Goal: Contribute content: Contribute content

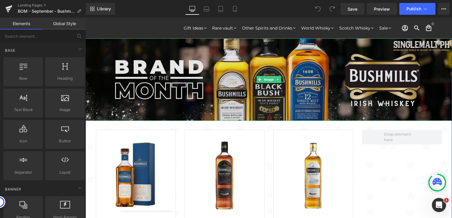
click at [199, 94] on img at bounding box center [268, 79] width 366 height 83
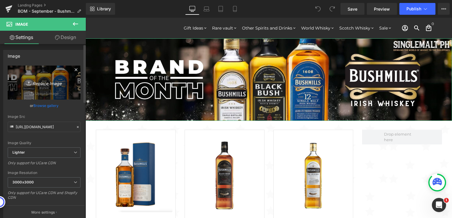
click at [51, 85] on icon "Replace Image" at bounding box center [43, 82] width 47 height 7
type input "C:\fakepath\Bushmills - 2000x450.jpg"
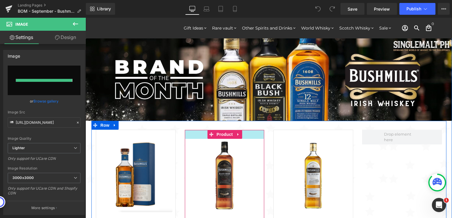
type input "[URL][DOMAIN_NAME]"
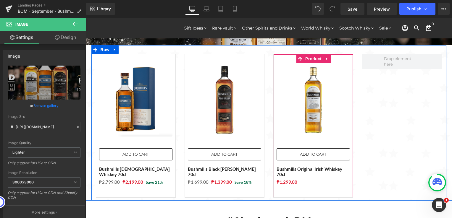
scroll to position [89, 0]
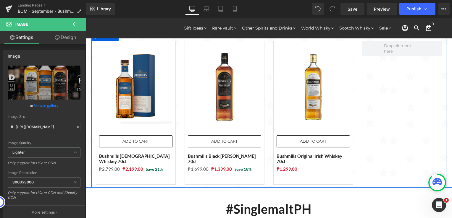
click at [381, 141] on div at bounding box center [402, 113] width 89 height 144
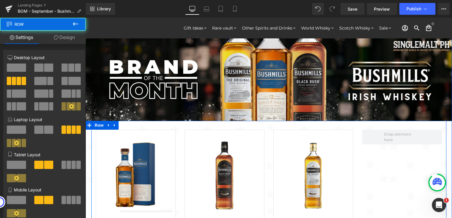
scroll to position [0, 0]
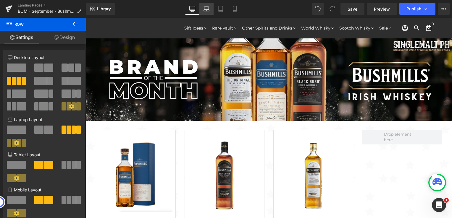
click at [204, 9] on icon at bounding box center [206, 9] width 6 height 6
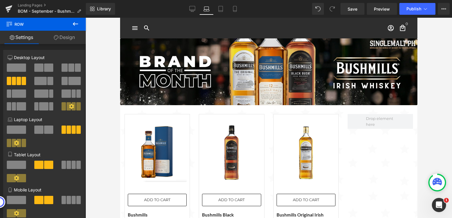
scroll to position [20, 0]
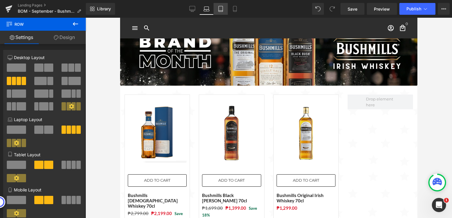
click at [221, 9] on icon at bounding box center [221, 9] width 6 height 6
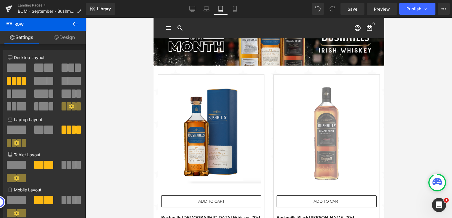
scroll to position [0, 0]
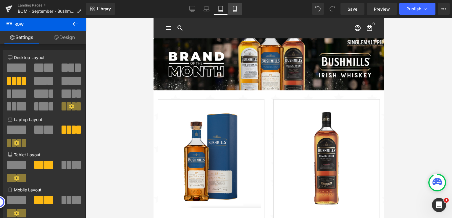
click at [234, 9] on icon at bounding box center [235, 9] width 6 height 6
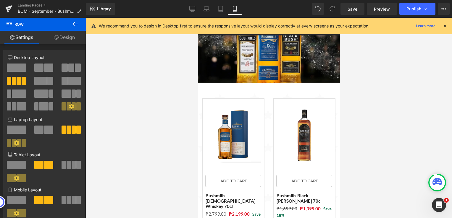
scroll to position [91, 0]
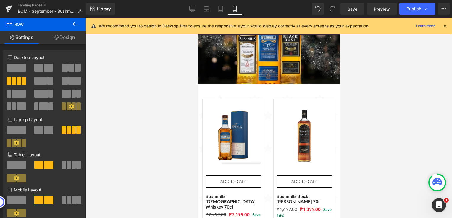
click at [386, 116] on div at bounding box center [268, 118] width 366 height 201
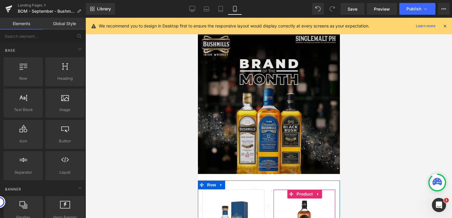
scroll to position [0, 0]
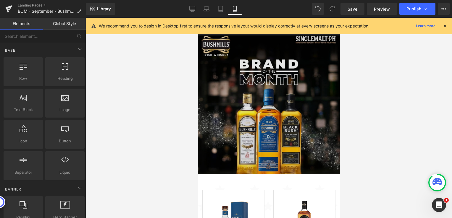
click at [264, 102] on img at bounding box center [269, 111] width 142 height 157
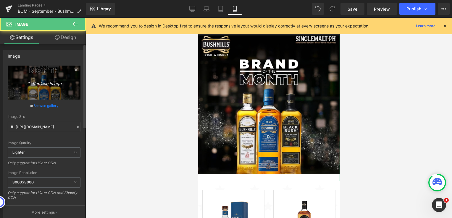
click at [45, 84] on icon "Replace Image" at bounding box center [43, 82] width 47 height 7
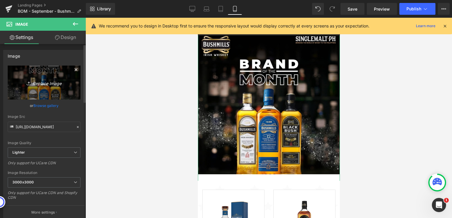
type input "C:\fakepath\Bushmills - 1024x1024.jpg"
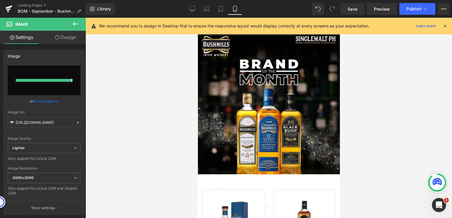
type input "[URL][DOMAIN_NAME]"
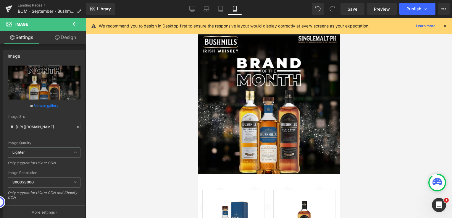
click at [156, 122] on div at bounding box center [268, 118] width 366 height 201
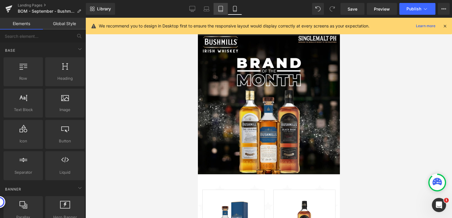
click at [219, 10] on icon at bounding box center [221, 9] width 6 height 6
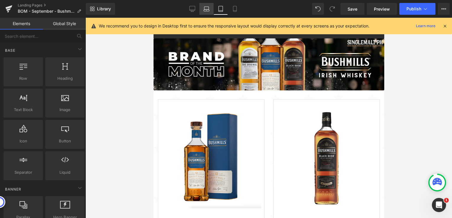
click at [206, 9] on icon at bounding box center [207, 10] width 6 height 2
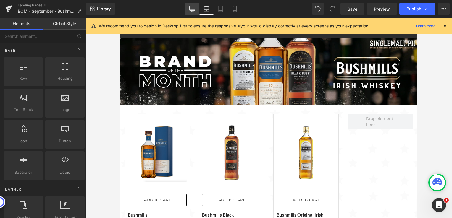
click at [192, 8] on icon at bounding box center [192, 9] width 6 height 6
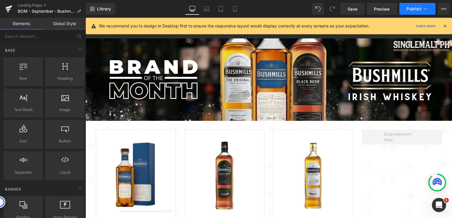
click at [405, 12] on button "Publish" at bounding box center [417, 9] width 36 height 12
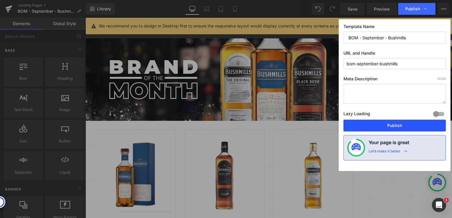
click at [374, 125] on button "Publish" at bounding box center [394, 126] width 102 height 12
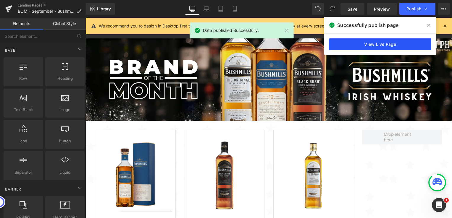
click at [389, 45] on link "View Live Page" at bounding box center [380, 44] width 102 height 12
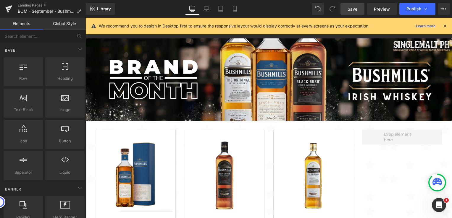
click at [346, 9] on link "Save" at bounding box center [352, 9] width 24 height 12
